Goal: Task Accomplishment & Management: Manage account settings

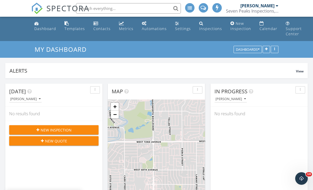
scroll to position [113, 97]
click at [43, 20] on link "Dashboard" at bounding box center [45, 26] width 26 height 15
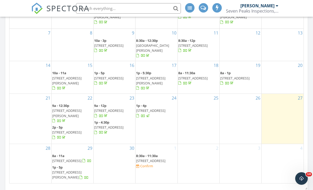
scroll to position [307, 0]
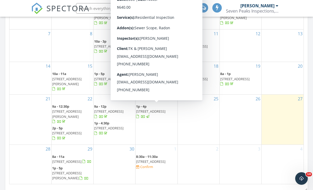
click at [161, 109] on span "10127 Bluffmont Ln, Lone Tree 80124" at bounding box center [150, 111] width 29 height 5
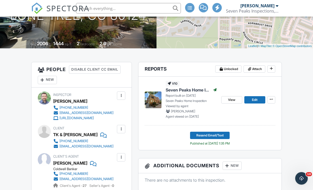
click at [258, 69] on span "Attach" at bounding box center [257, 69] width 10 height 5
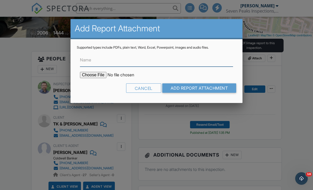
click at [172, 60] on input "Name" at bounding box center [156, 60] width 153 height 13
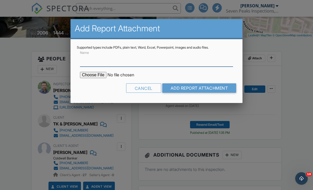
scroll to position [113, 0]
type input "Radon Report"
click at [90, 75] on input "file" at bounding box center [124, 75] width 89 height 6
type input "C:\fakepath\10127-Bluffmont-Ln_RadonReport.pdf"
click at [216, 89] on input "Add Report Attachment" at bounding box center [199, 88] width 74 height 9
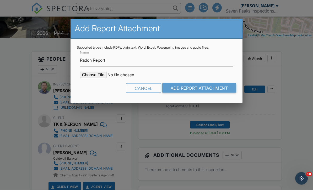
scroll to position [113, 0]
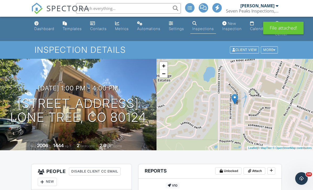
click at [45, 21] on link "Dashboard" at bounding box center [44, 26] width 24 height 15
click at [40, 30] on div "Dashboard" at bounding box center [44, 28] width 20 height 4
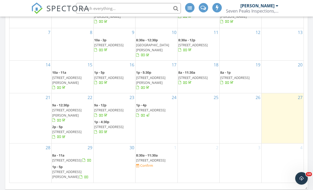
scroll to position [308, 0]
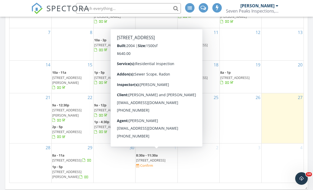
click at [153, 159] on span "7777 E 23rd Ave 203, Denver 80238" at bounding box center [150, 160] width 29 height 5
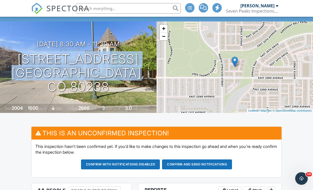
scroll to position [32, 0]
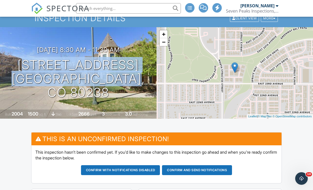
click at [80, 53] on h3 "10/01/2025 8:30 am - 11:30 am" at bounding box center [78, 49] width 83 height 7
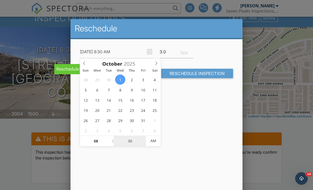
click at [133, 143] on input "30" at bounding box center [130, 141] width 32 height 10
type input "[DATE] 8:00 AM"
type input "00"
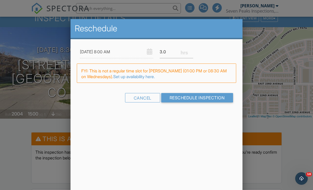
click at [220, 157] on div "Reschedule 10/01/2025 8:00 AM 3.0 Warning: this date/time is in the past. FYI: …" at bounding box center [156, 110] width 172 height 183
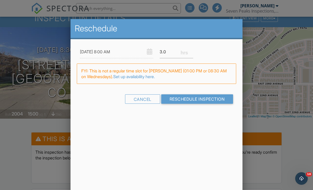
click at [197, 97] on input "Reschedule Inspection" at bounding box center [197, 99] width 72 height 9
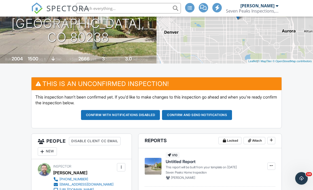
scroll to position [87, 0]
click at [212, 114] on button "Confirm and send notifications" at bounding box center [197, 115] width 70 height 10
